Goal: Information Seeking & Learning: Learn about a topic

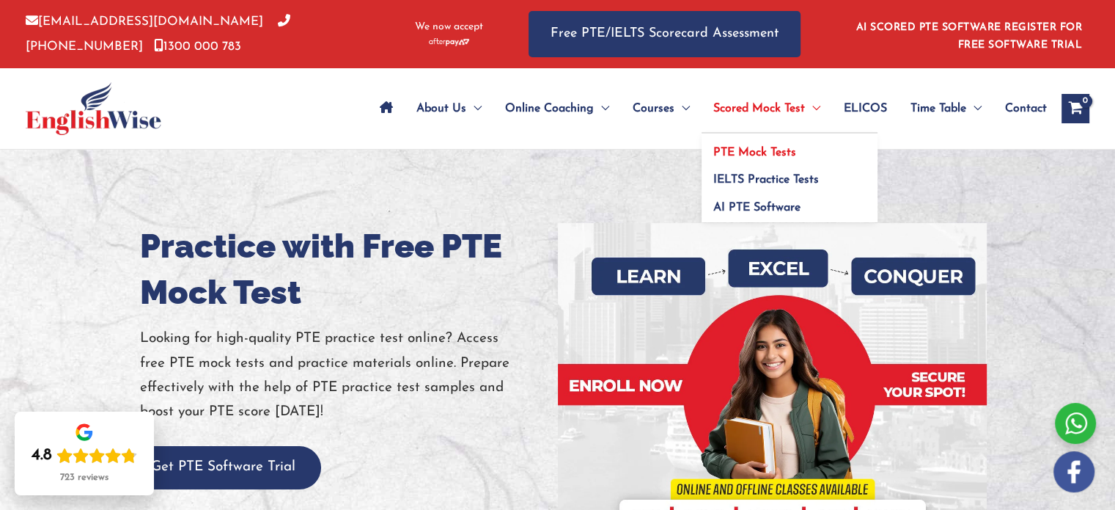
click at [741, 153] on span "PTE Mock Tests" at bounding box center [755, 153] width 83 height 12
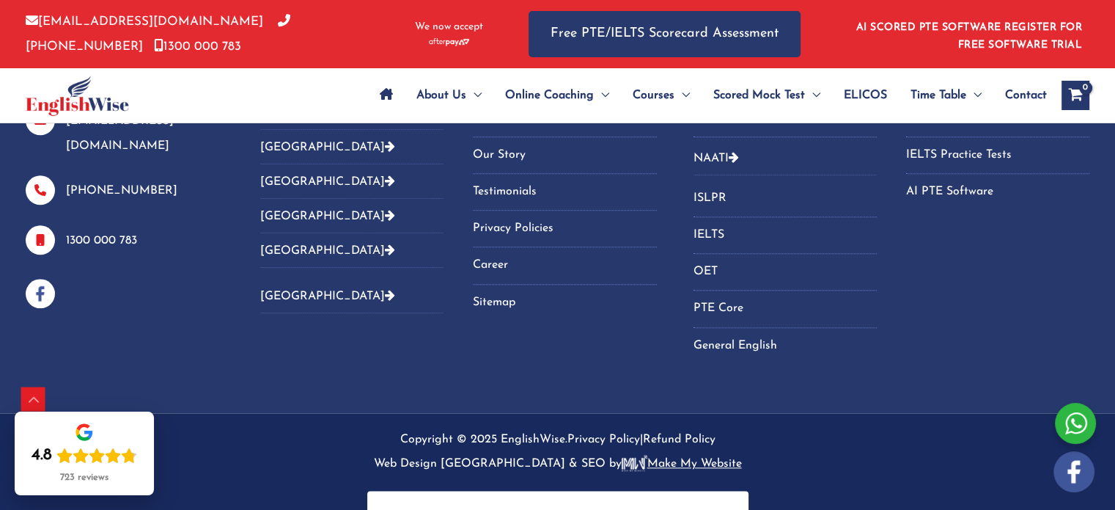
scroll to position [7219, 0]
